Goal: Task Accomplishment & Management: Manage account settings

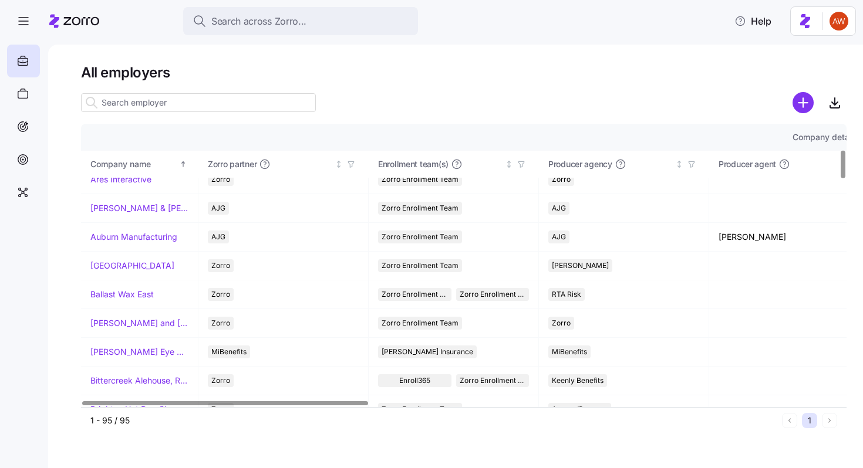
scroll to position [258, 0]
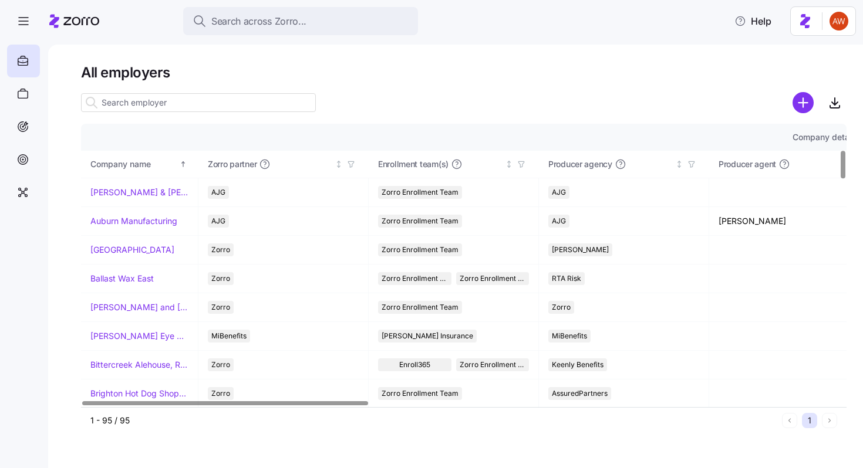
click at [194, 107] on input at bounding box center [198, 102] width 235 height 19
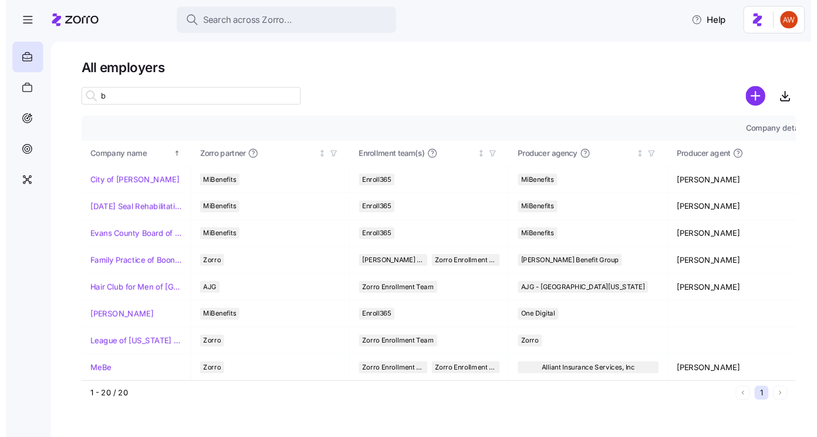
scroll to position [0, 0]
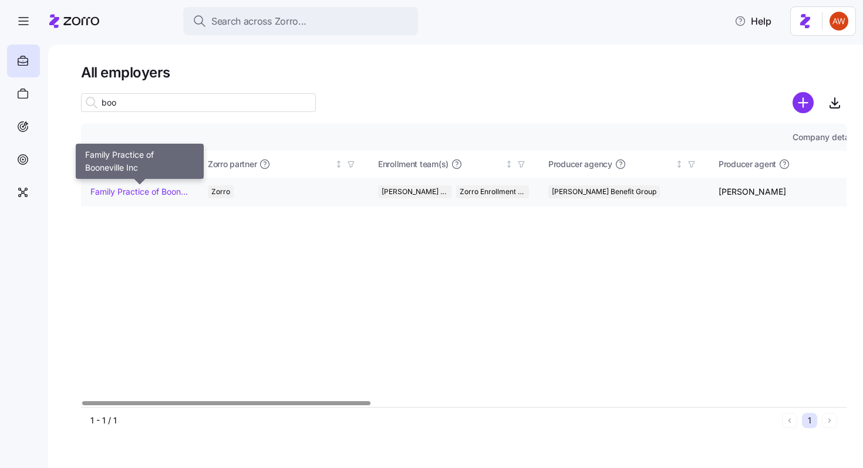
type input "boo"
click at [158, 192] on link "Family Practice of Booneville Inc" at bounding box center [139, 192] width 98 height 12
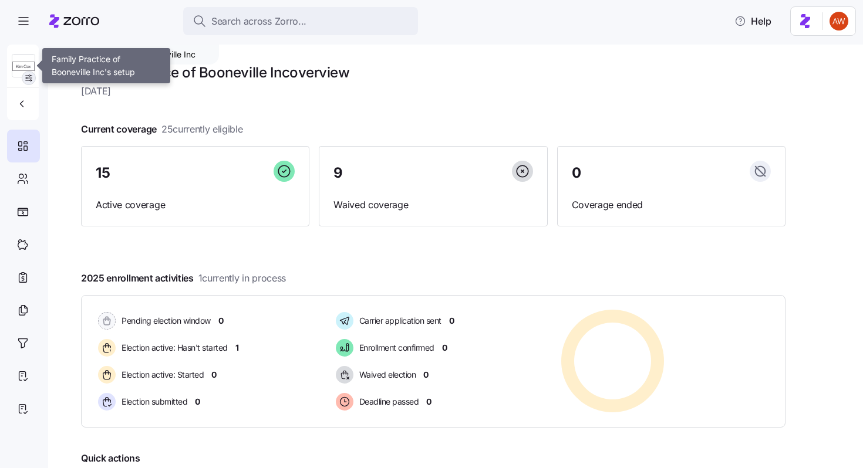
click at [26, 80] on icon "button" at bounding box center [28, 77] width 9 height 9
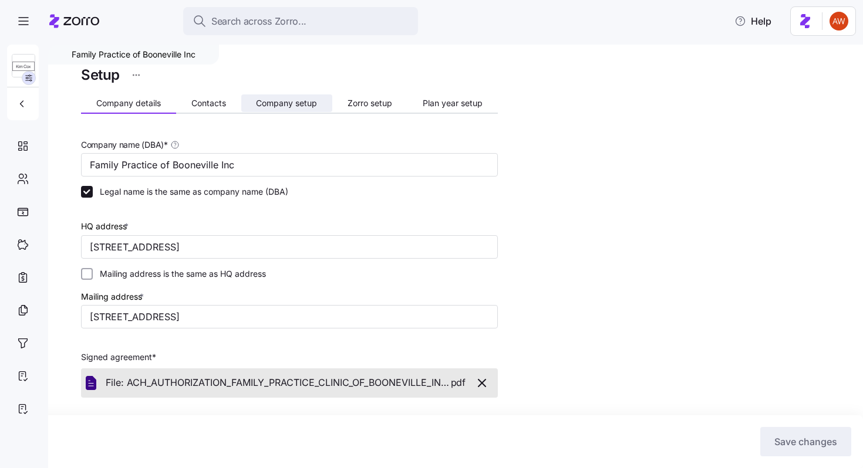
click at [302, 102] on span "Company setup" at bounding box center [286, 103] width 61 height 8
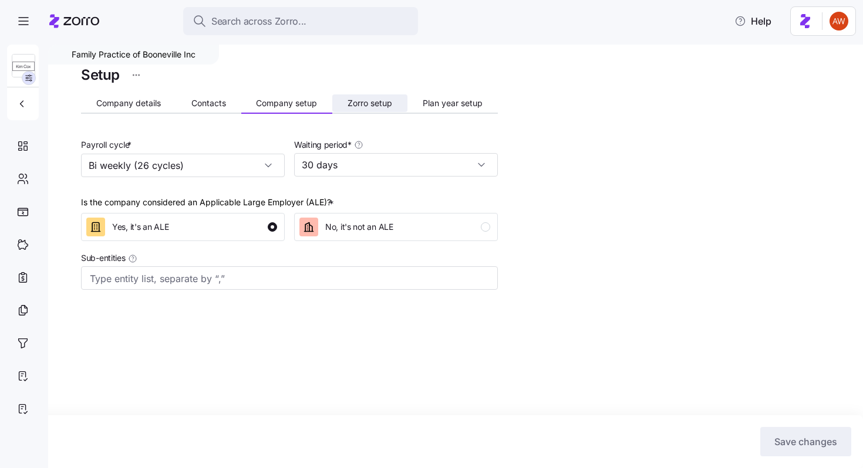
click at [376, 101] on span "Zorro setup" at bounding box center [369, 103] width 45 height 8
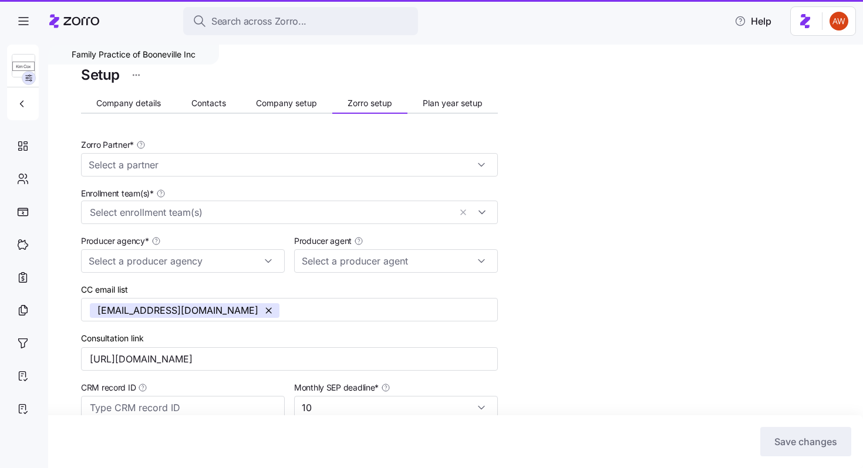
type input "Zorro"
type input "[PERSON_NAME] Benefit Group"
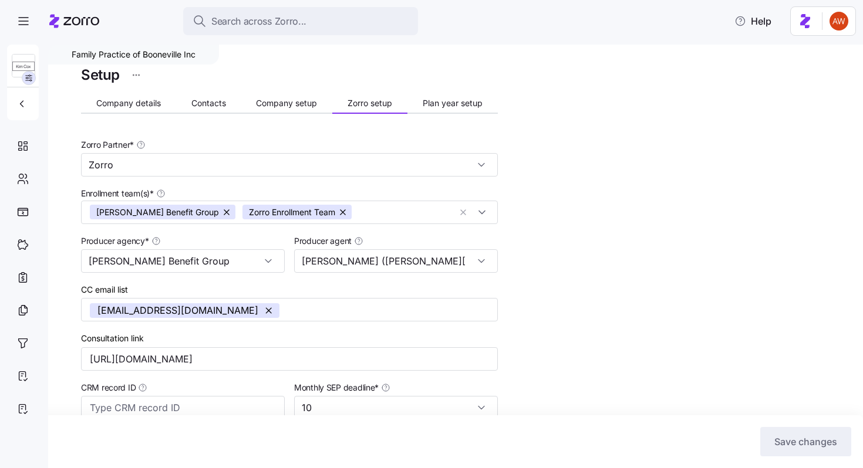
type input "[PERSON_NAME] ([PERSON_NAME][EMAIL_ADDRESS][DOMAIN_NAME])"
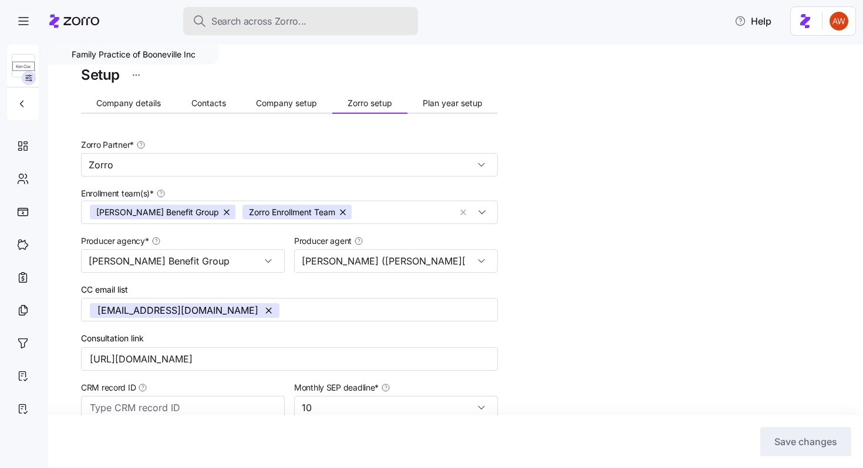
click at [337, 9] on button "Search across Zorro..." at bounding box center [300, 21] width 235 height 28
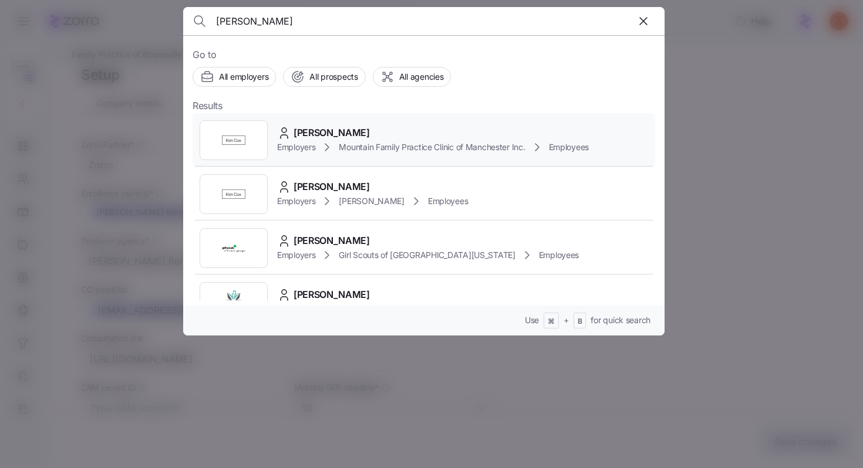
type input "[PERSON_NAME]"
click at [329, 133] on span "[PERSON_NAME]" at bounding box center [331, 133] width 76 height 15
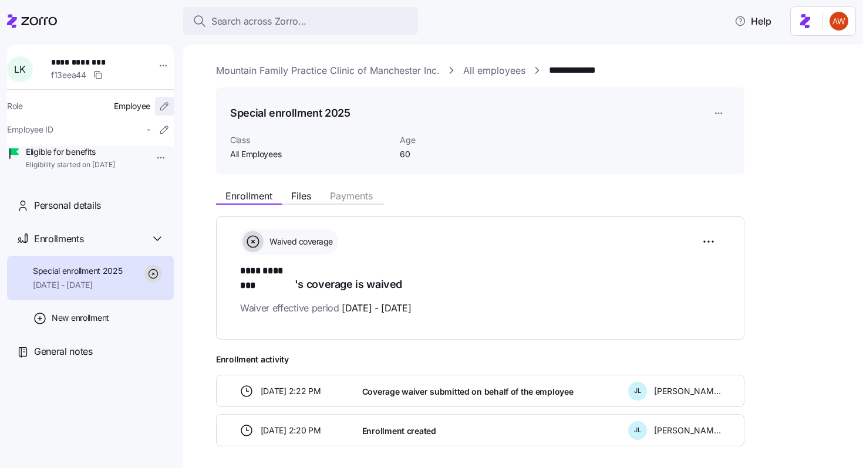
click at [158, 102] on icon "button" at bounding box center [164, 106] width 12 height 12
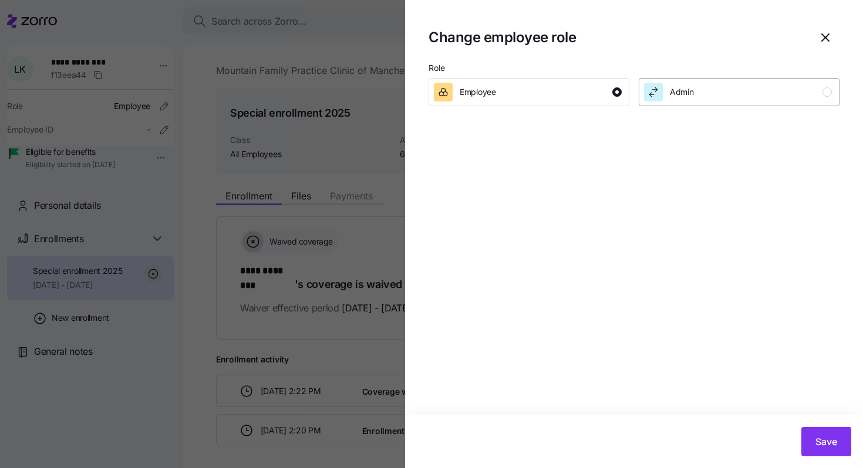
click at [745, 97] on div "Admin" at bounding box center [738, 92] width 188 height 19
click at [585, 95] on div "Employee" at bounding box center [528, 92] width 188 height 19
click at [829, 36] on icon "button" at bounding box center [825, 38] width 14 height 14
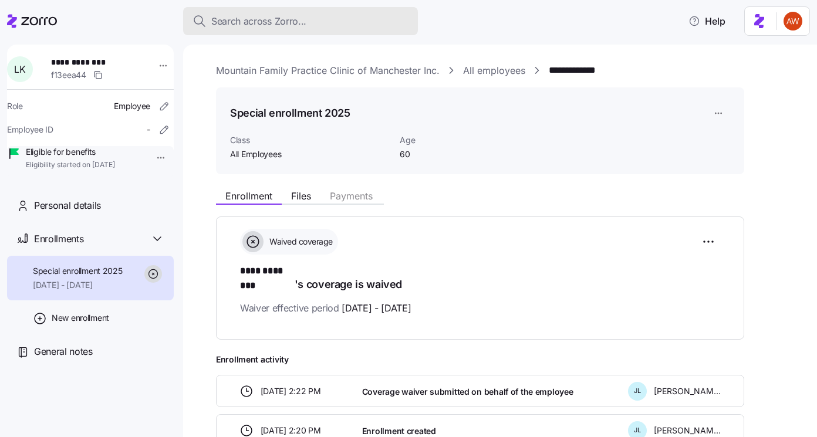
click at [235, 16] on span "Search across Zorro..." at bounding box center [258, 21] width 95 height 15
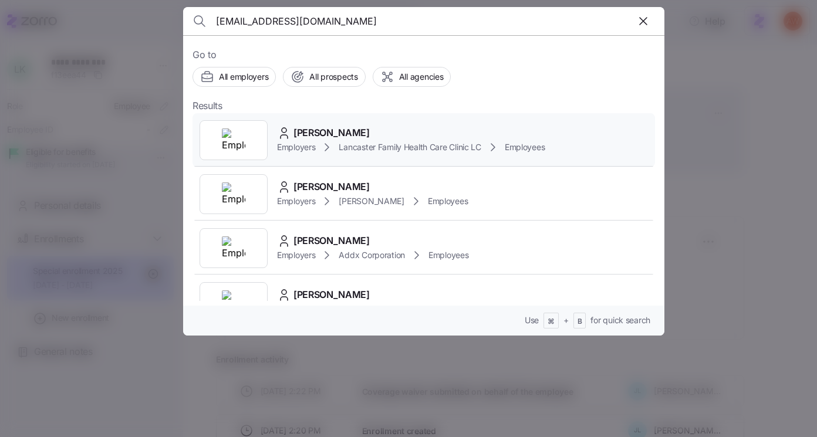
type input "[EMAIL_ADDRESS][DOMAIN_NAME]"
click at [303, 131] on span "[PERSON_NAME]" at bounding box center [331, 133] width 76 height 15
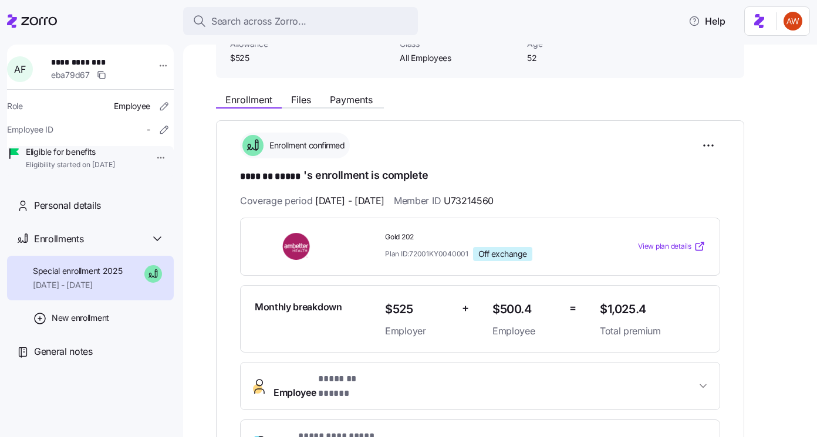
scroll to position [98, 0]
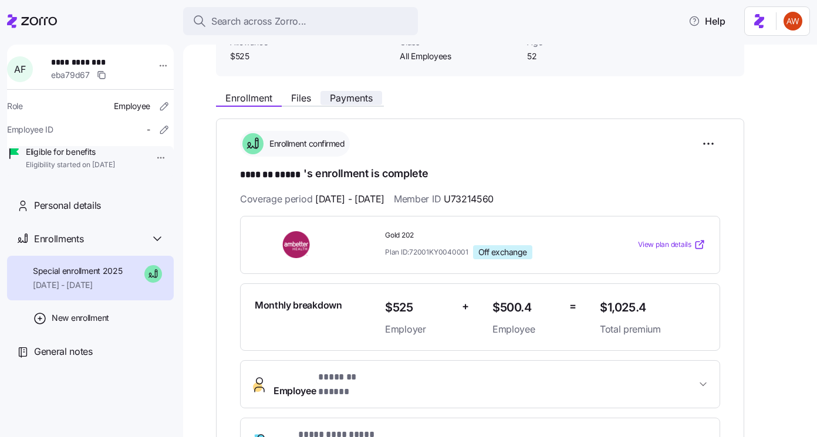
click at [354, 100] on span "Payments" at bounding box center [351, 97] width 43 height 9
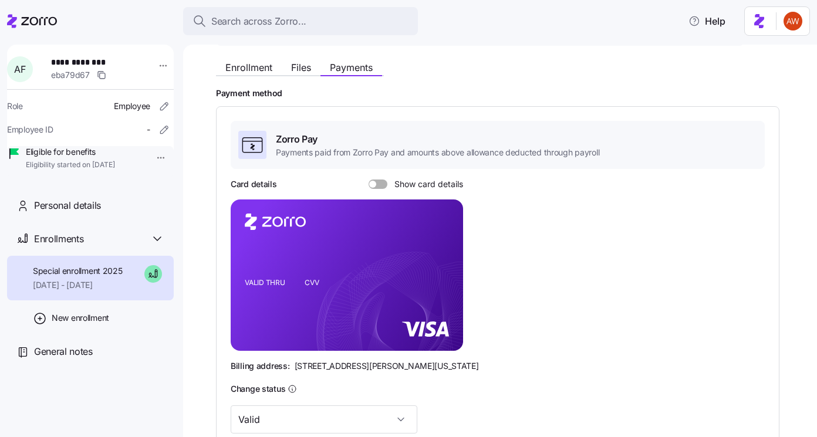
scroll to position [130, 0]
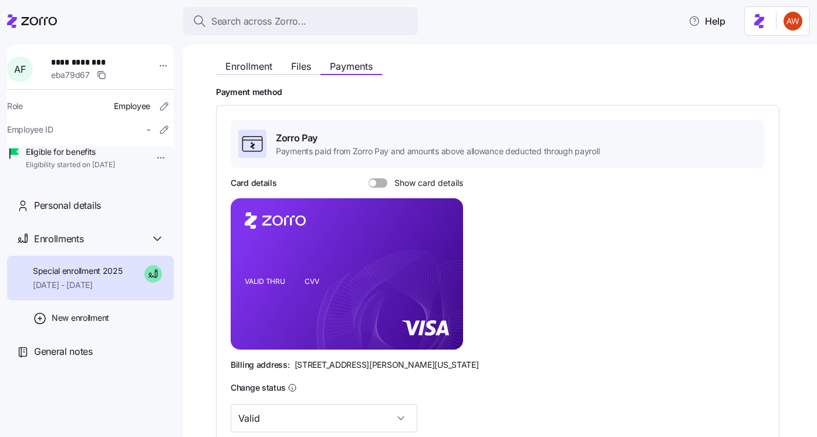
click at [376, 180] on span at bounding box center [382, 182] width 12 height 9
click at [369, 178] on input "Show card details" at bounding box center [369, 178] width 0 height 0
click at [439, 255] on icon "copy-to-clipboard" at bounding box center [442, 254] width 6 height 6
click at [443, 253] on icon "copy-to-clipboard" at bounding box center [441, 253] width 11 height 11
drag, startPoint x: 406, startPoint y: 255, endPoint x: 360, endPoint y: 269, distance: 48.5
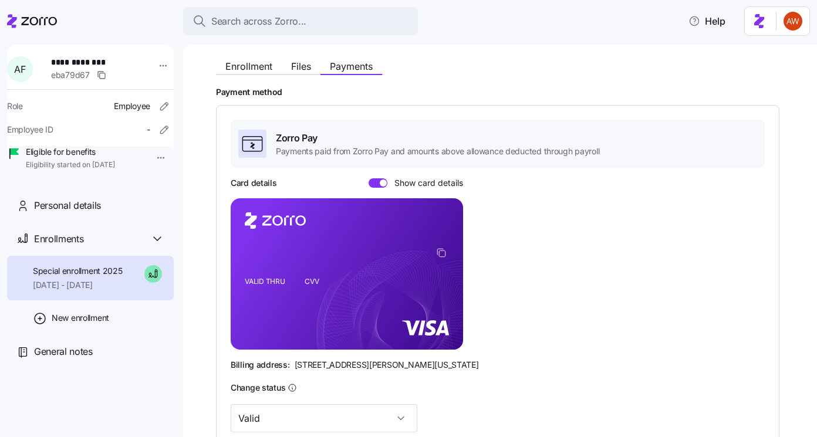
click at [360, 269] on icon "VALID THRU CVV" at bounding box center [347, 273] width 232 height 151
click at [328, 293] on icon "VALID THRU CVV" at bounding box center [347, 273] width 232 height 151
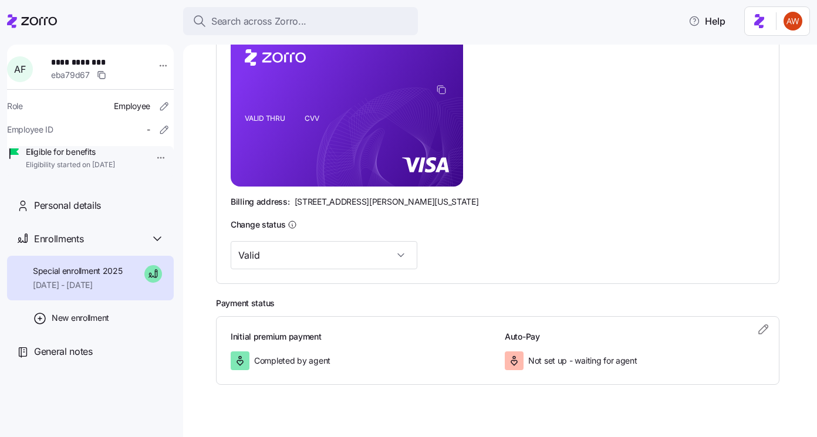
scroll to position [292, 0]
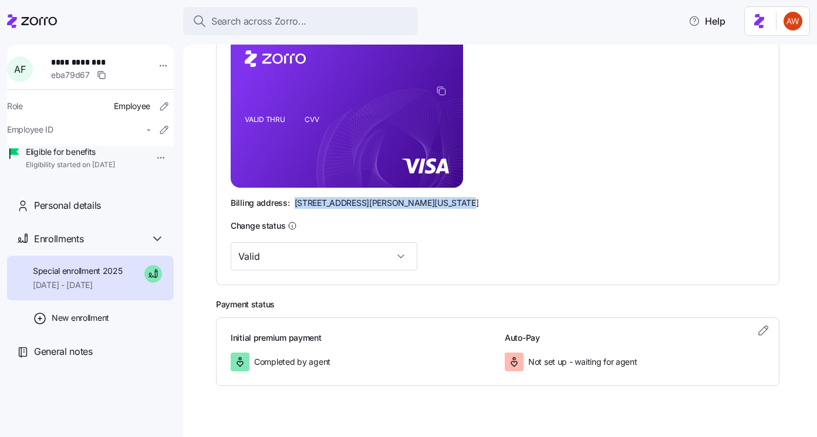
drag, startPoint x: 292, startPoint y: 201, endPoint x: 452, endPoint y: 201, distance: 160.2
click at [452, 201] on div "Billing address: [STREET_ADDRESS][PERSON_NAME][US_STATE]" at bounding box center [498, 203] width 534 height 12
copy span "[STREET_ADDRESS][PERSON_NAME][US_STATE]"
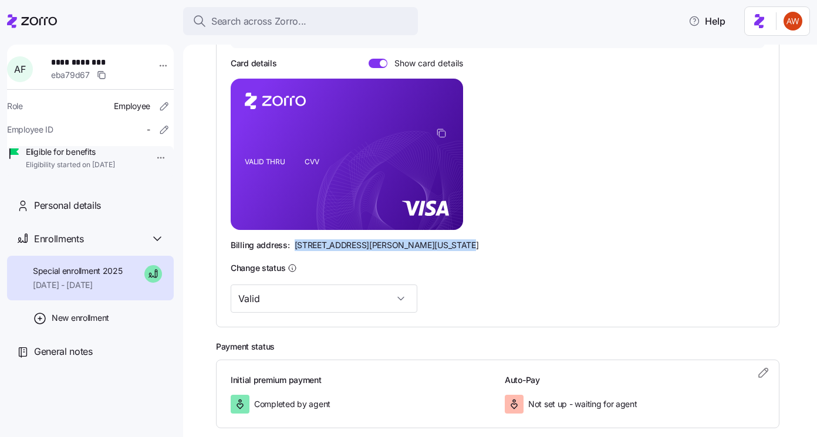
scroll to position [249, 0]
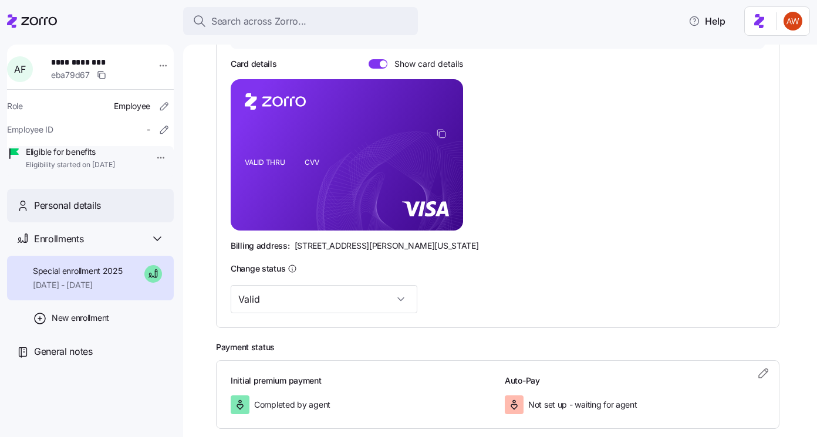
click at [104, 213] on div "Personal details" at bounding box center [99, 205] width 130 height 15
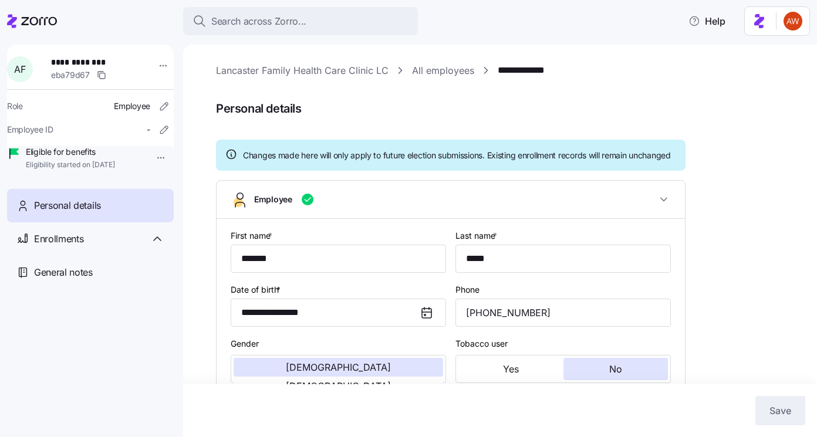
type input "All Employees"
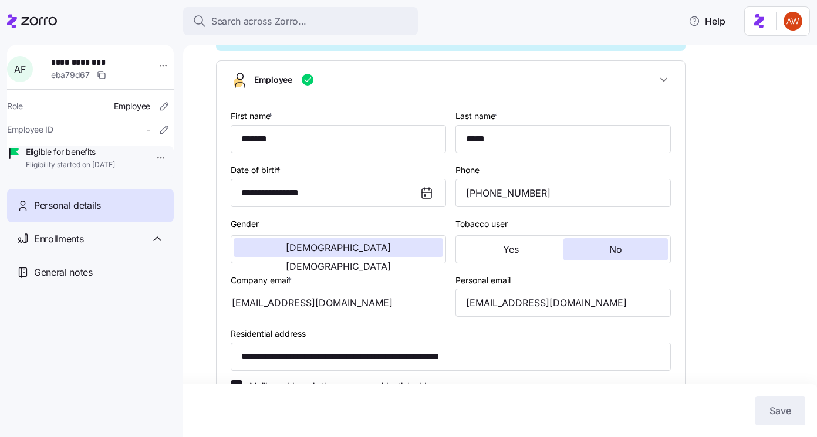
scroll to position [121, 0]
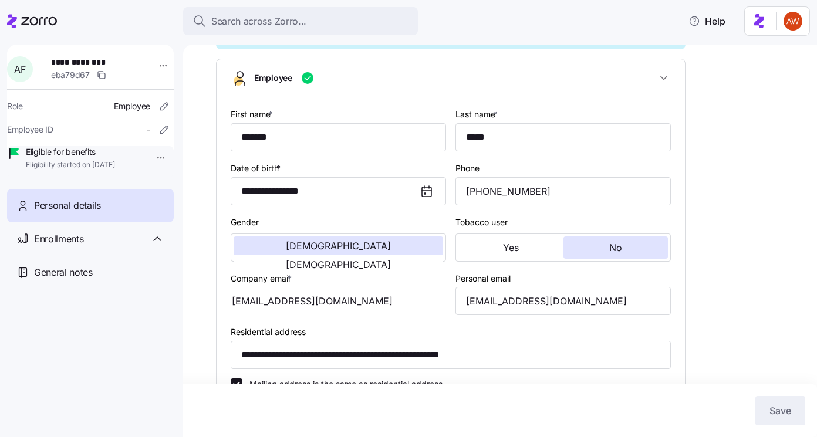
drag, startPoint x: 393, startPoint y: 320, endPoint x: 253, endPoint y: 329, distance: 140.0
click at [253, 320] on div "Company email * [EMAIL_ADDRESS][DOMAIN_NAME]" at bounding box center [338, 293] width 225 height 54
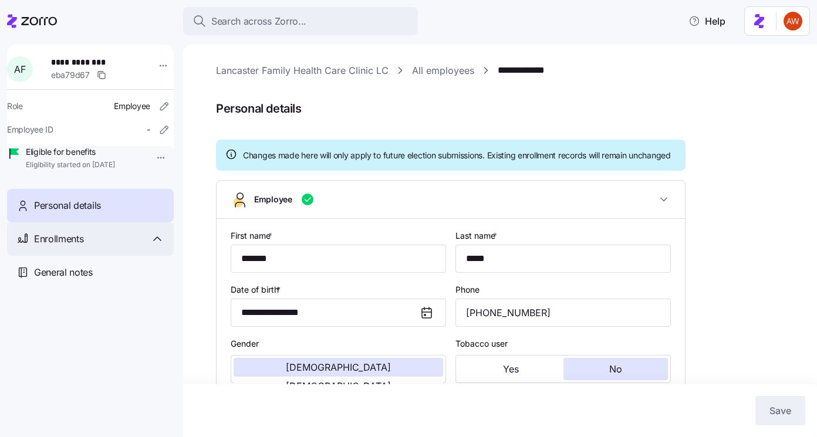
click at [117, 246] on div "Enrollments" at bounding box center [99, 239] width 130 height 15
click at [119, 246] on div "Enrollments" at bounding box center [99, 239] width 130 height 15
click at [99, 246] on div "Enrollments" at bounding box center [99, 239] width 130 height 15
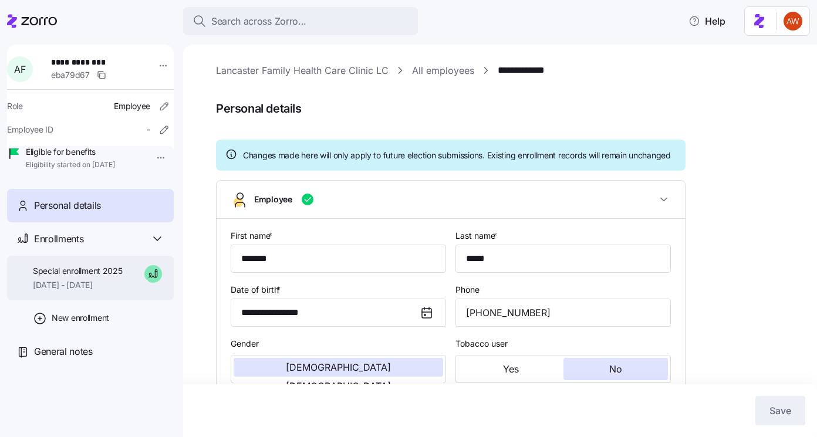
click at [68, 277] on span "Special enrollment 2025" at bounding box center [78, 271] width 90 height 12
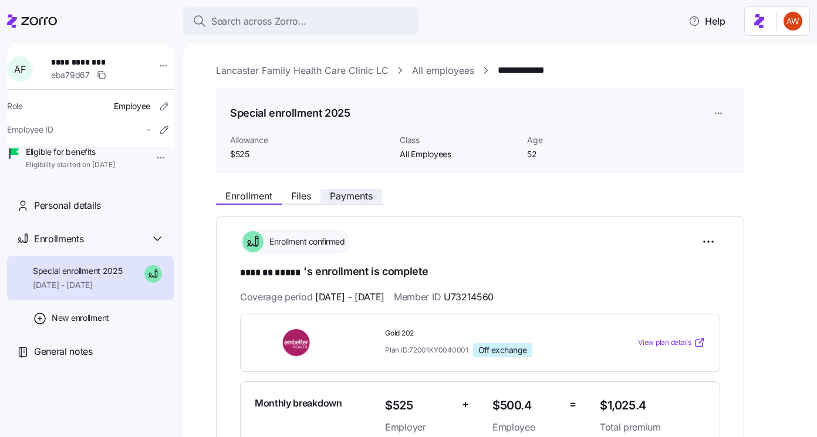
click at [362, 194] on span "Payments" at bounding box center [351, 195] width 43 height 9
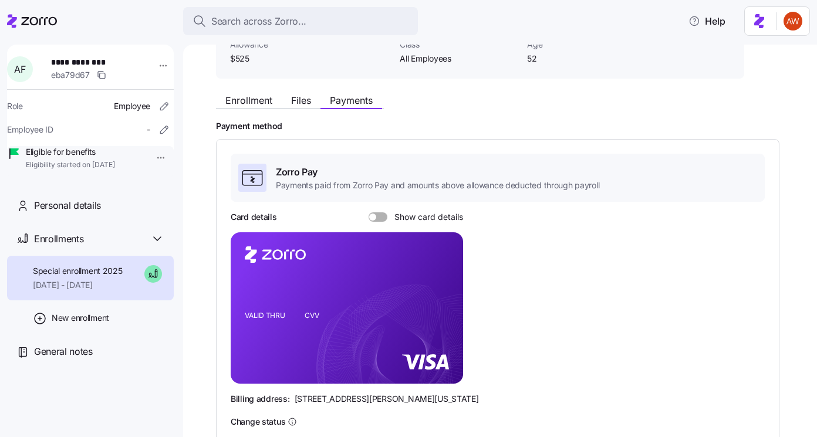
scroll to position [97, 0]
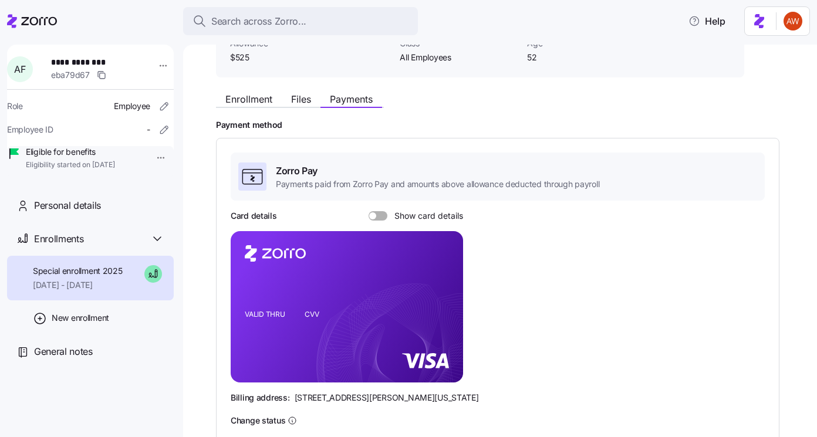
click at [376, 215] on span at bounding box center [382, 215] width 12 height 9
click at [369, 211] on input "Show card details" at bounding box center [369, 211] width 0 height 0
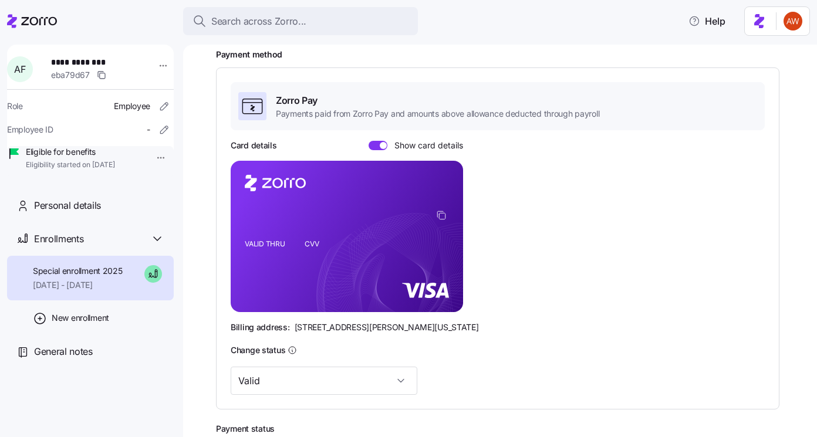
scroll to position [195, 0]
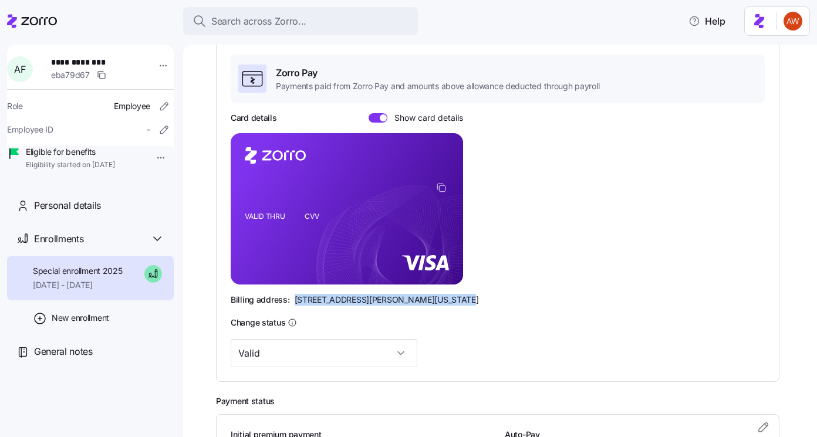
drag, startPoint x: 295, startPoint y: 299, endPoint x: 451, endPoint y: 304, distance: 156.8
click at [451, 304] on div "Billing address: [STREET_ADDRESS][PERSON_NAME][US_STATE]" at bounding box center [498, 300] width 534 height 12
copy span "[STREET_ADDRESS][PERSON_NAME][US_STATE]"
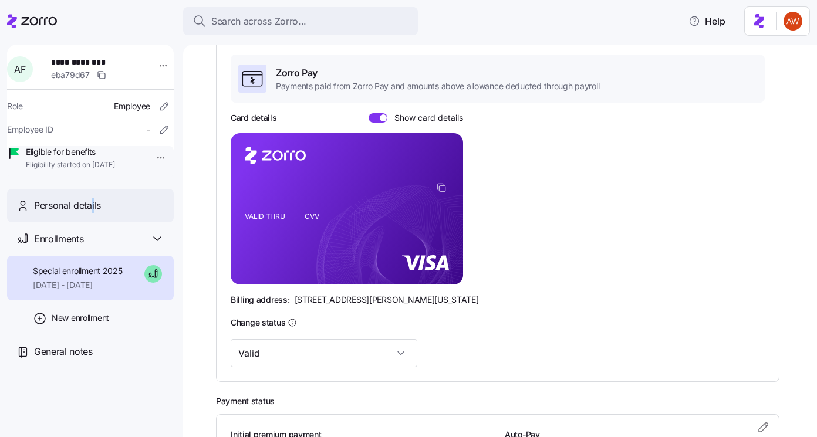
click at [93, 213] on span "Personal details" at bounding box center [67, 205] width 67 height 15
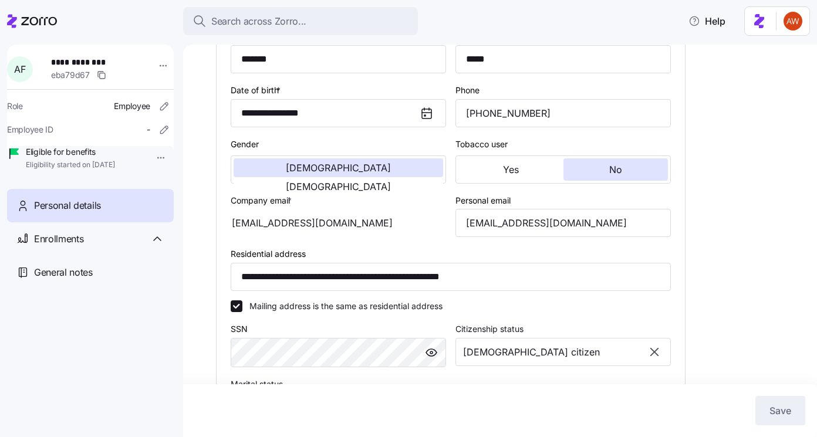
scroll to position [202, 0]
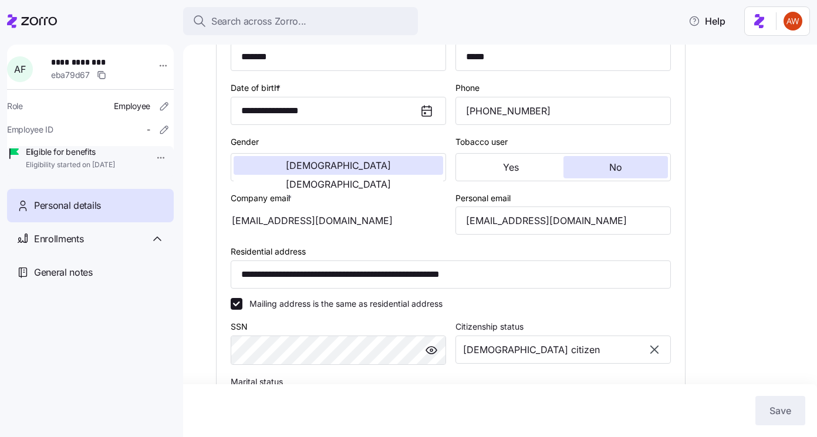
drag, startPoint x: 391, startPoint y: 231, endPoint x: 200, endPoint y: 231, distance: 190.7
click at [200, 231] on div "**********" at bounding box center [500, 241] width 634 height 393
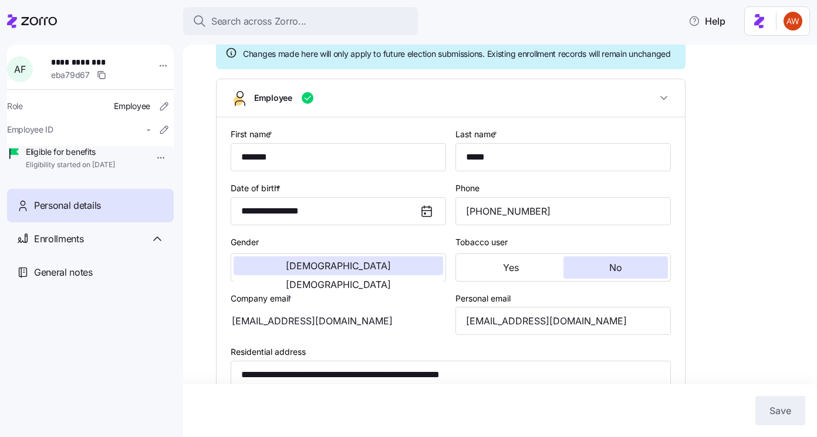
scroll to position [0, 0]
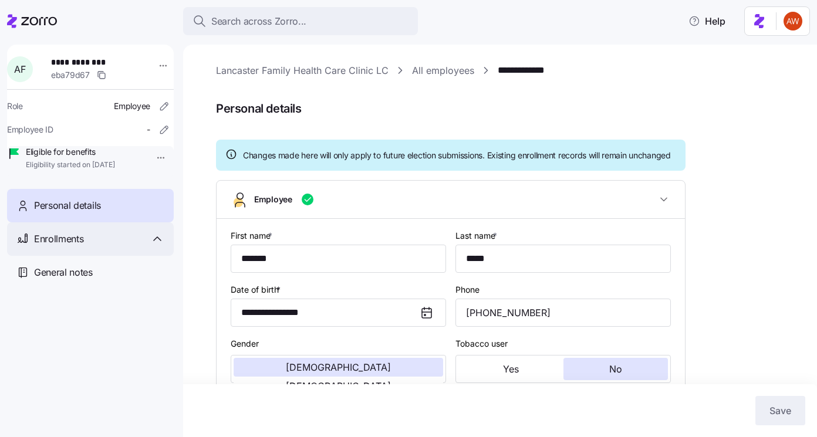
click at [83, 256] on div "Enrollments" at bounding box center [90, 238] width 167 height 33
click at [83, 246] on span "Enrollments" at bounding box center [58, 239] width 49 height 15
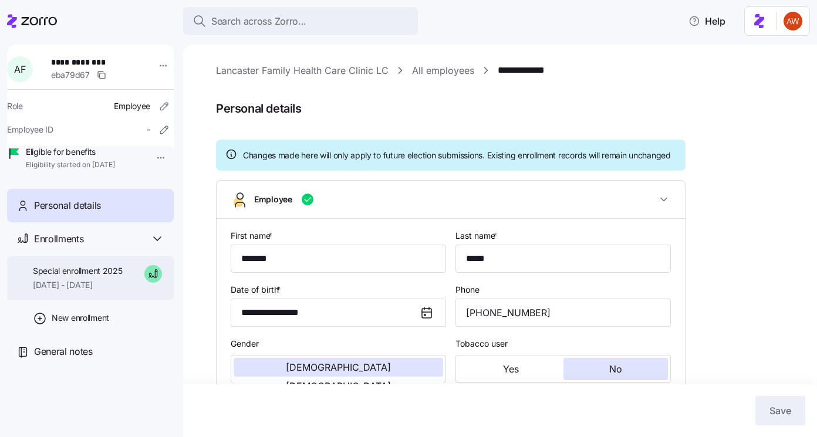
click at [85, 291] on span "[DATE] - [DATE]" at bounding box center [78, 285] width 90 height 12
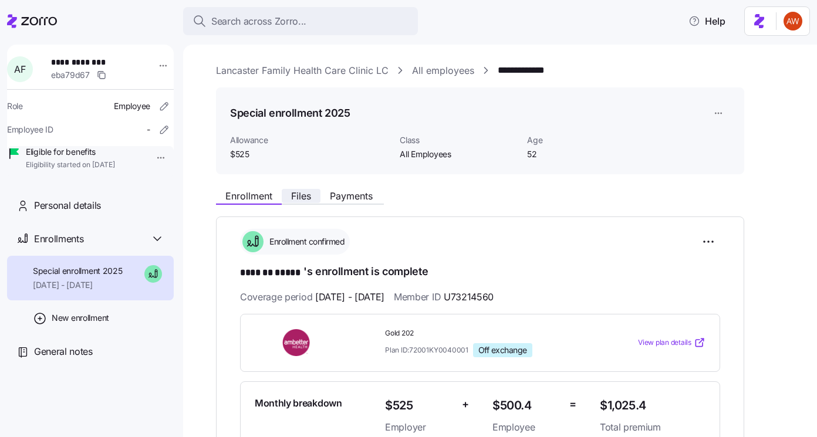
click at [300, 199] on span "Files" at bounding box center [301, 195] width 20 height 9
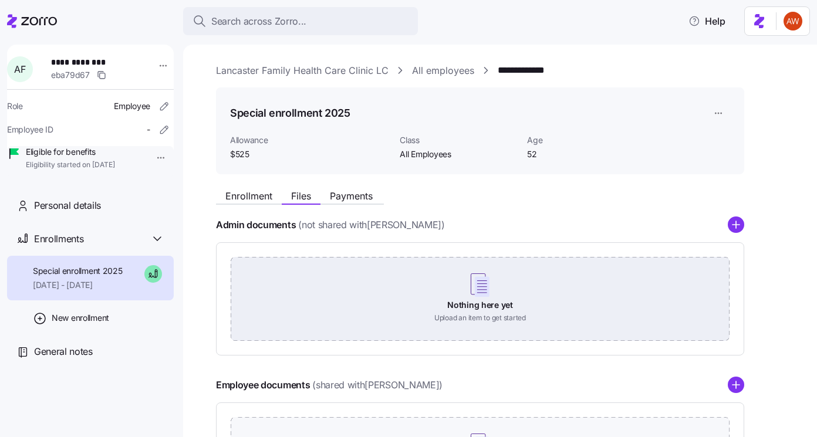
scroll to position [149, 0]
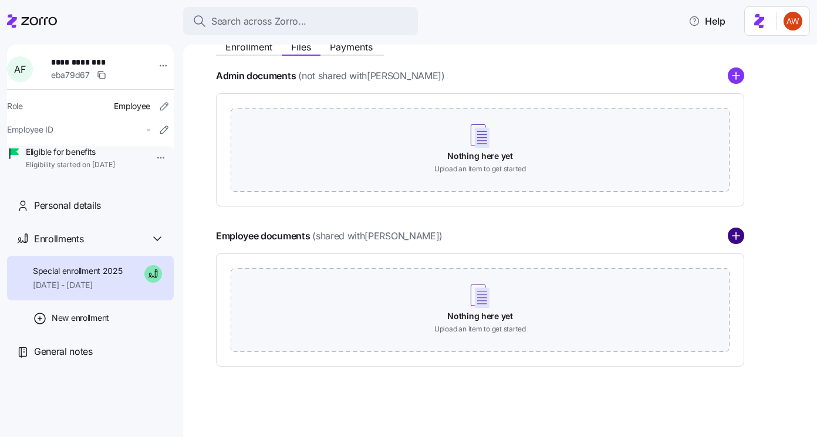
click at [734, 235] on icon "add icon" at bounding box center [736, 236] width 16 height 16
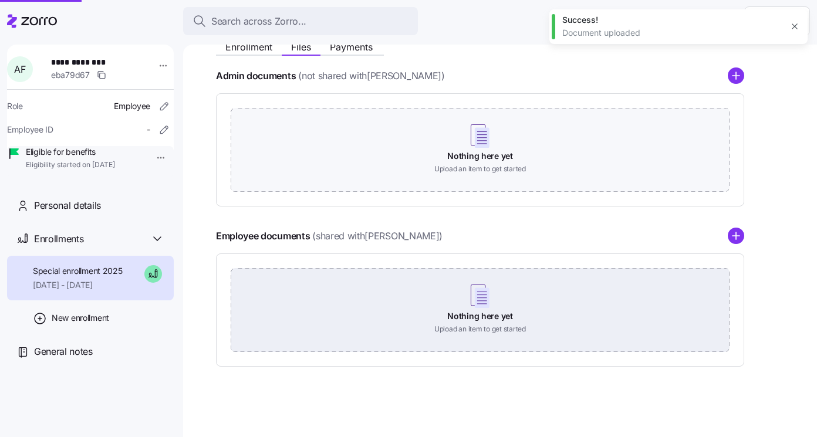
scroll to position [71, 0]
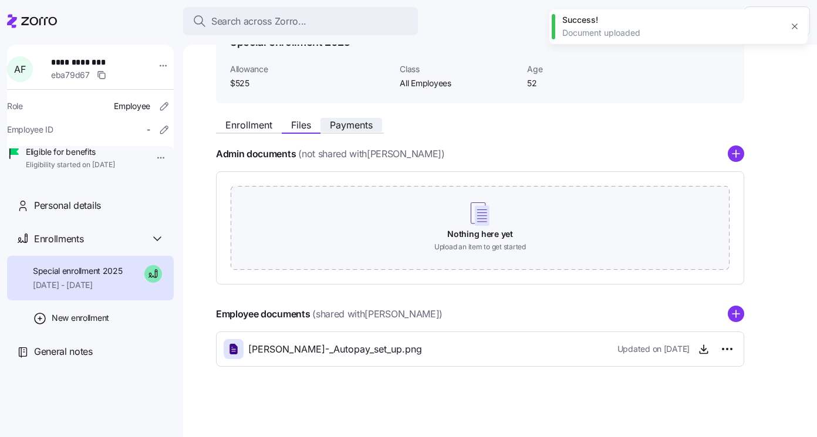
click at [356, 127] on span "Payments" at bounding box center [351, 124] width 43 height 9
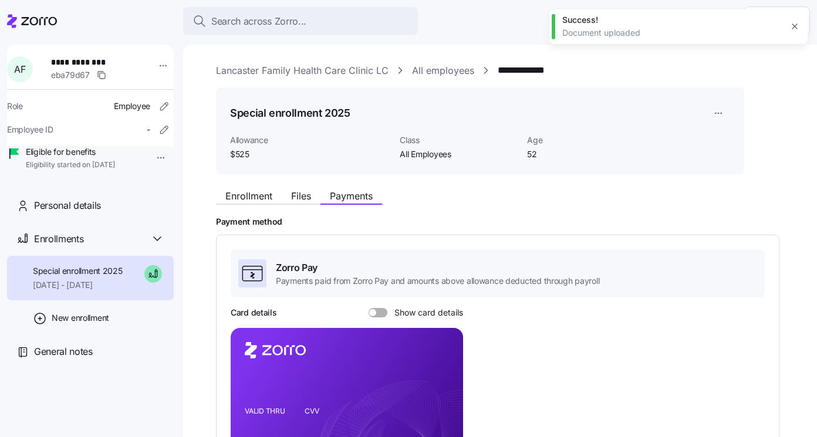
scroll to position [311, 0]
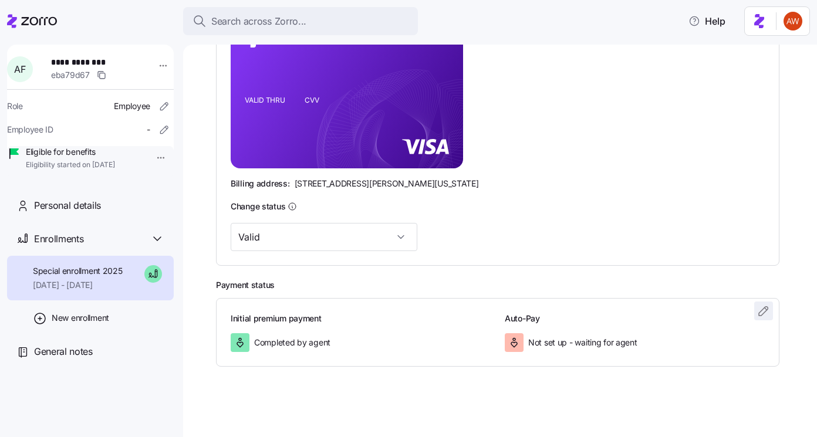
click at [765, 308] on icon "button" at bounding box center [766, 309] width 2 height 2
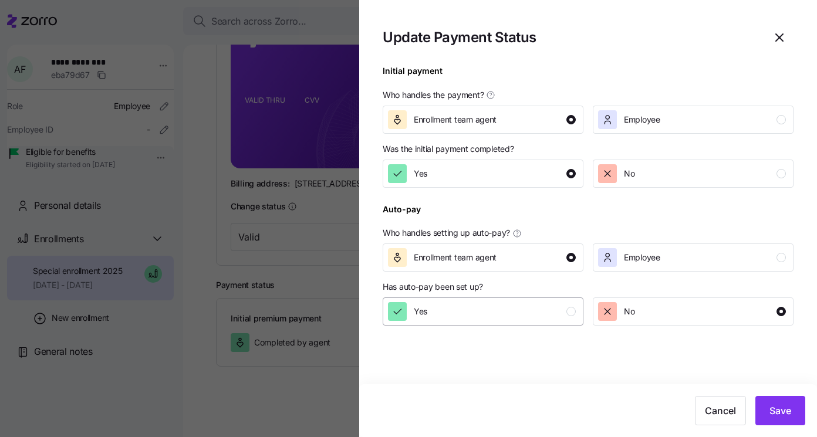
click at [545, 312] on div "Yes" at bounding box center [482, 311] width 188 height 19
click at [779, 410] on span "Save" at bounding box center [780, 411] width 22 height 14
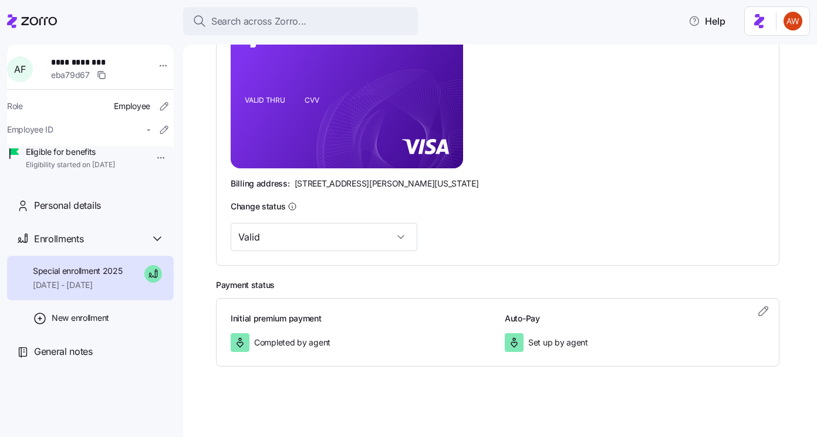
scroll to position [0, 0]
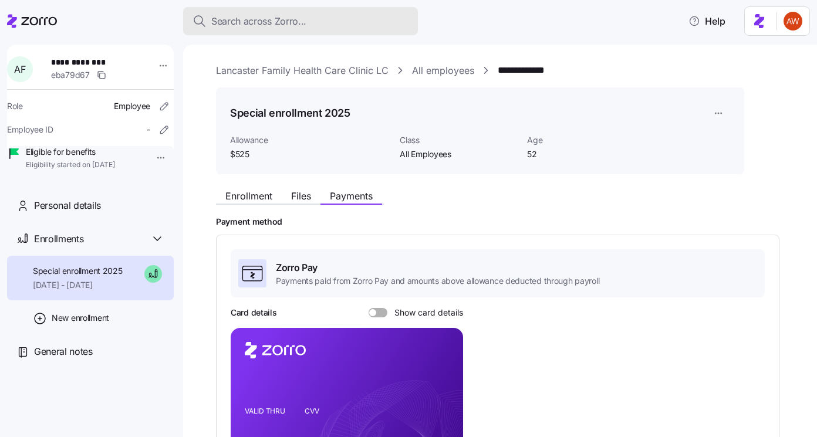
click at [251, 20] on span "Search across Zorro..." at bounding box center [258, 21] width 95 height 15
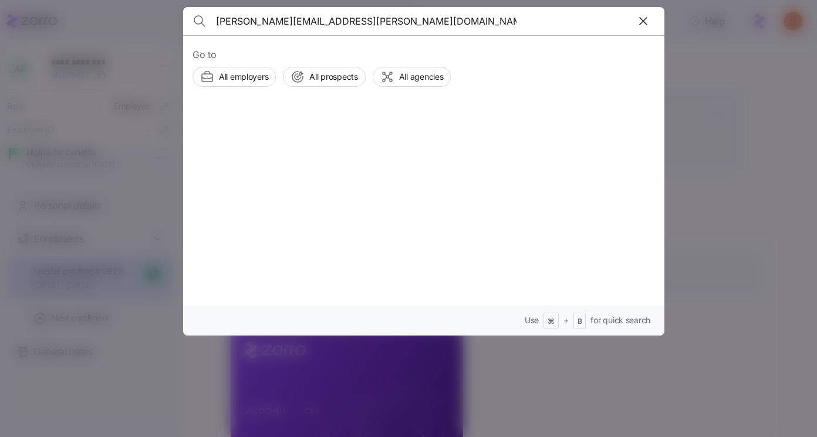
type input "[PERSON_NAME][EMAIL_ADDRESS][PERSON_NAME][DOMAIN_NAME]"
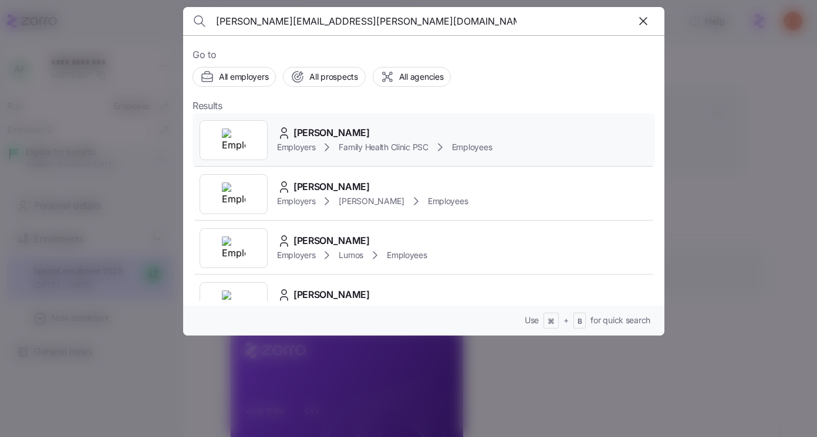
click at [309, 129] on span "[PERSON_NAME]" at bounding box center [331, 133] width 76 height 15
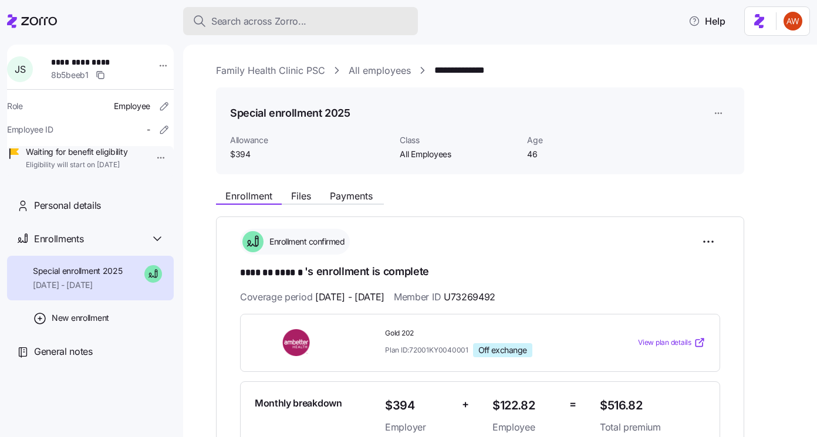
click at [271, 18] on span "Search across Zorro..." at bounding box center [258, 21] width 95 height 15
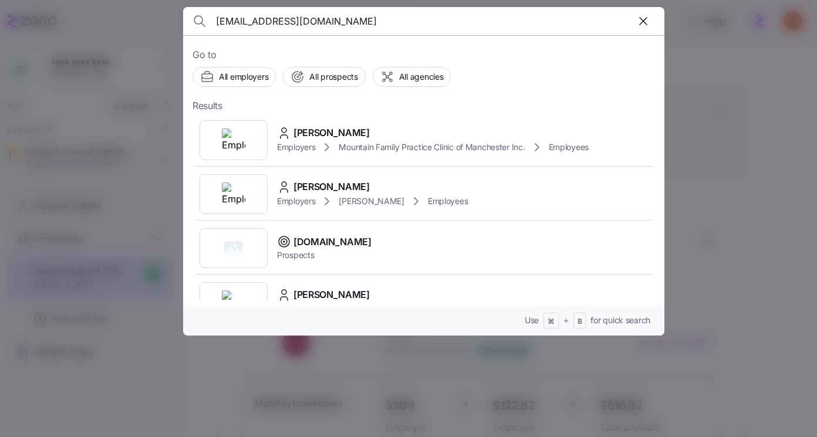
type input "[EMAIL_ADDRESS][DOMAIN_NAME]"
click at [305, 130] on span "[PERSON_NAME]" at bounding box center [331, 133] width 76 height 15
click at [390, 140] on div "Employers Mountain Family Practice Clinic of Manchester Inc. Employees" at bounding box center [433, 147] width 312 height 14
click at [323, 131] on span "[PERSON_NAME]" at bounding box center [331, 133] width 76 height 15
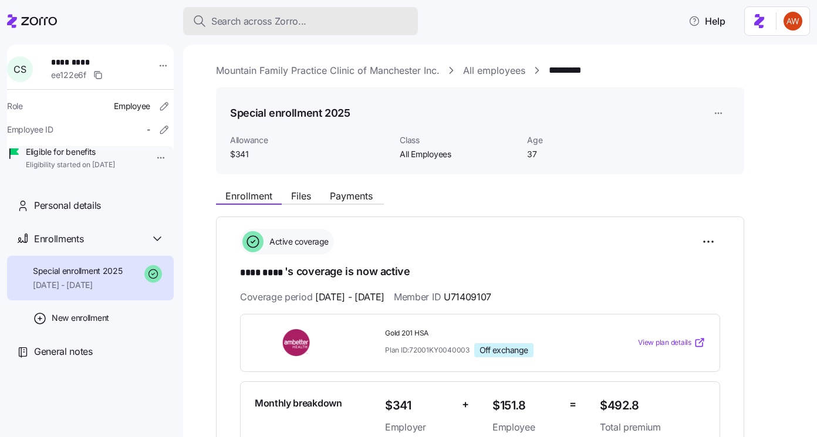
click at [271, 18] on span "Search across Zorro..." at bounding box center [258, 21] width 95 height 15
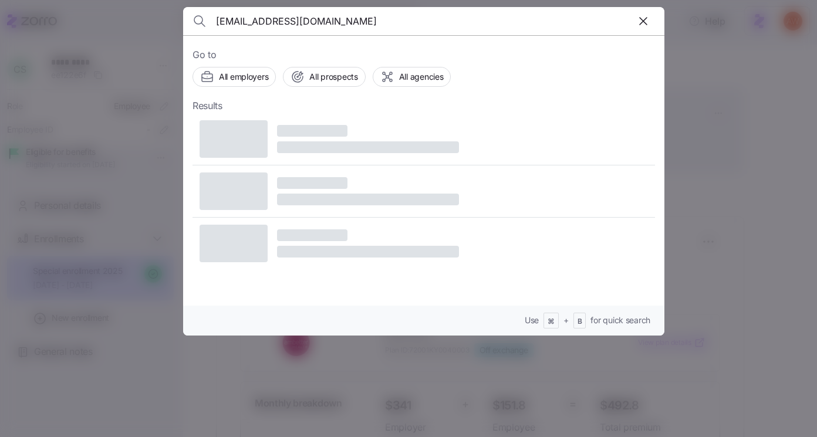
type input "[EMAIL_ADDRESS][DOMAIN_NAME]"
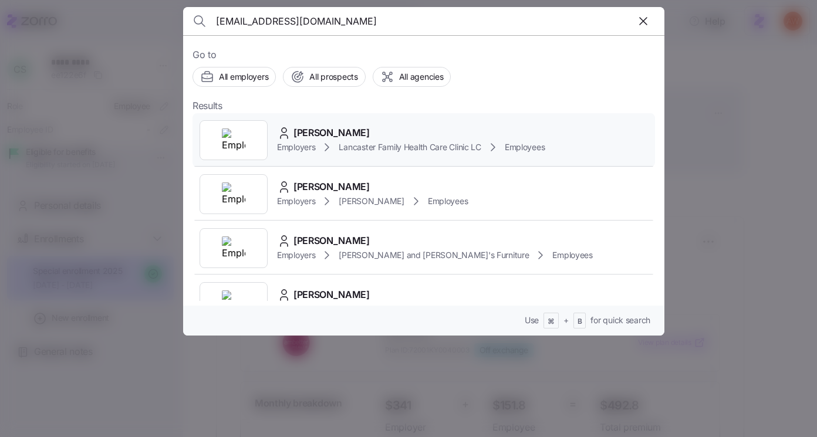
click at [307, 131] on span "Alicia Alvarado" at bounding box center [331, 133] width 76 height 15
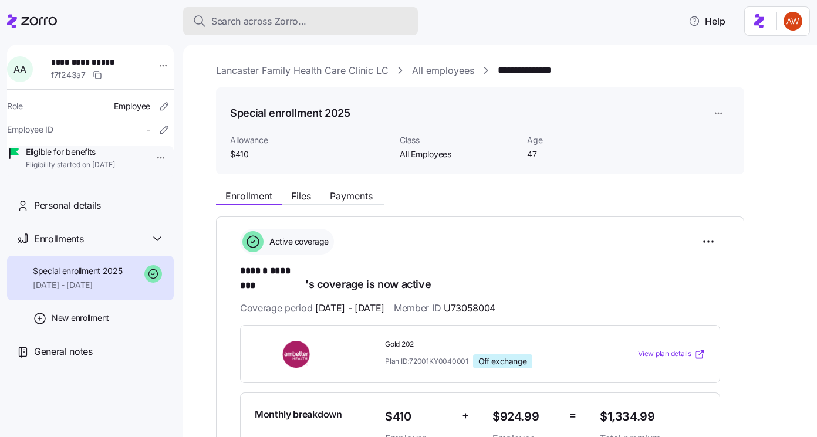
click at [242, 25] on span "Search across Zorro..." at bounding box center [258, 21] width 95 height 15
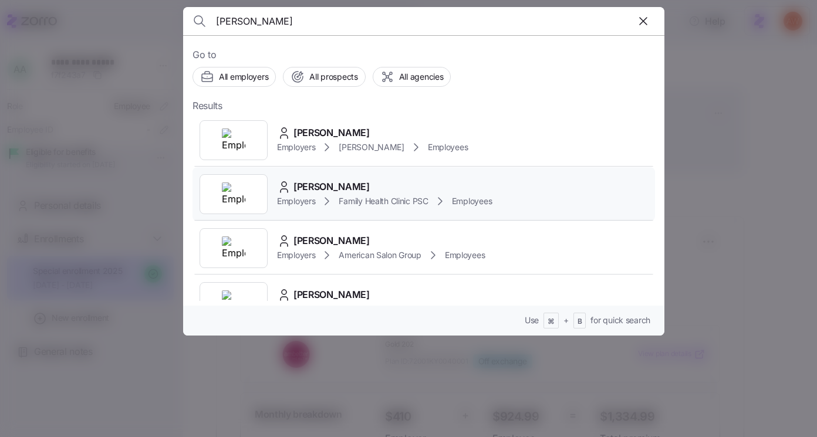
type input "jessica strun"
click at [310, 190] on span "[PERSON_NAME]" at bounding box center [331, 187] width 76 height 15
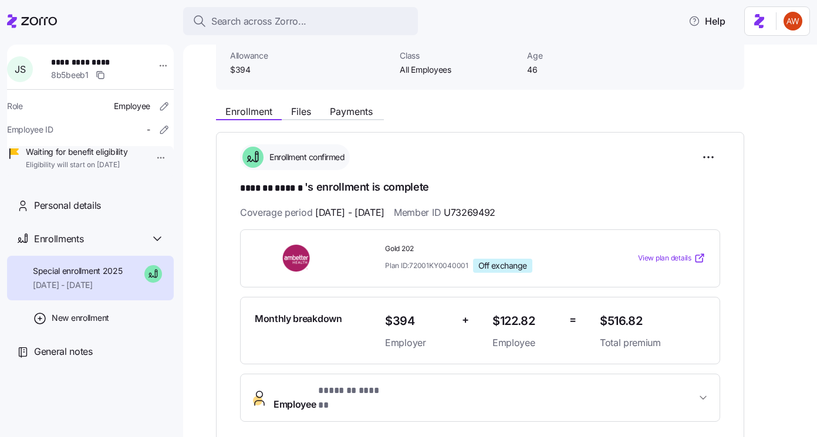
scroll to position [85, 0]
